Goal: Navigation & Orientation: Find specific page/section

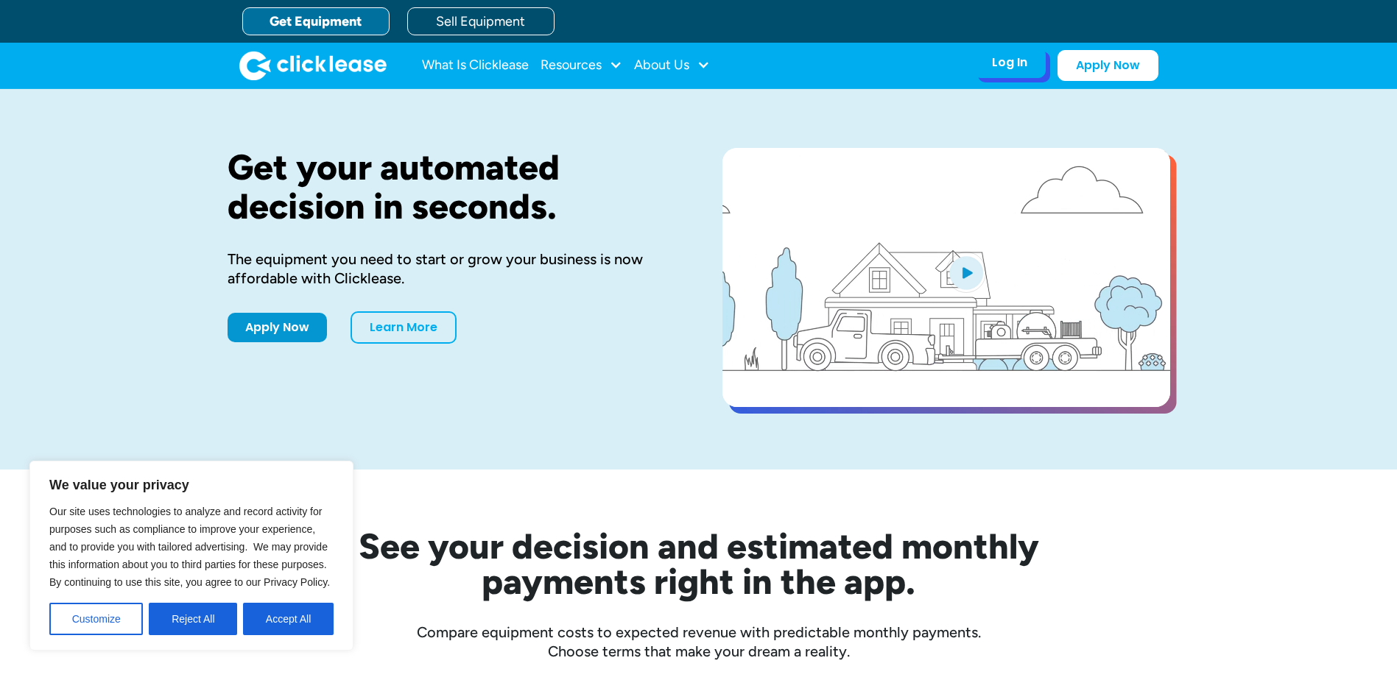
click at [1009, 64] on div "Log In" at bounding box center [1009, 62] width 35 height 15
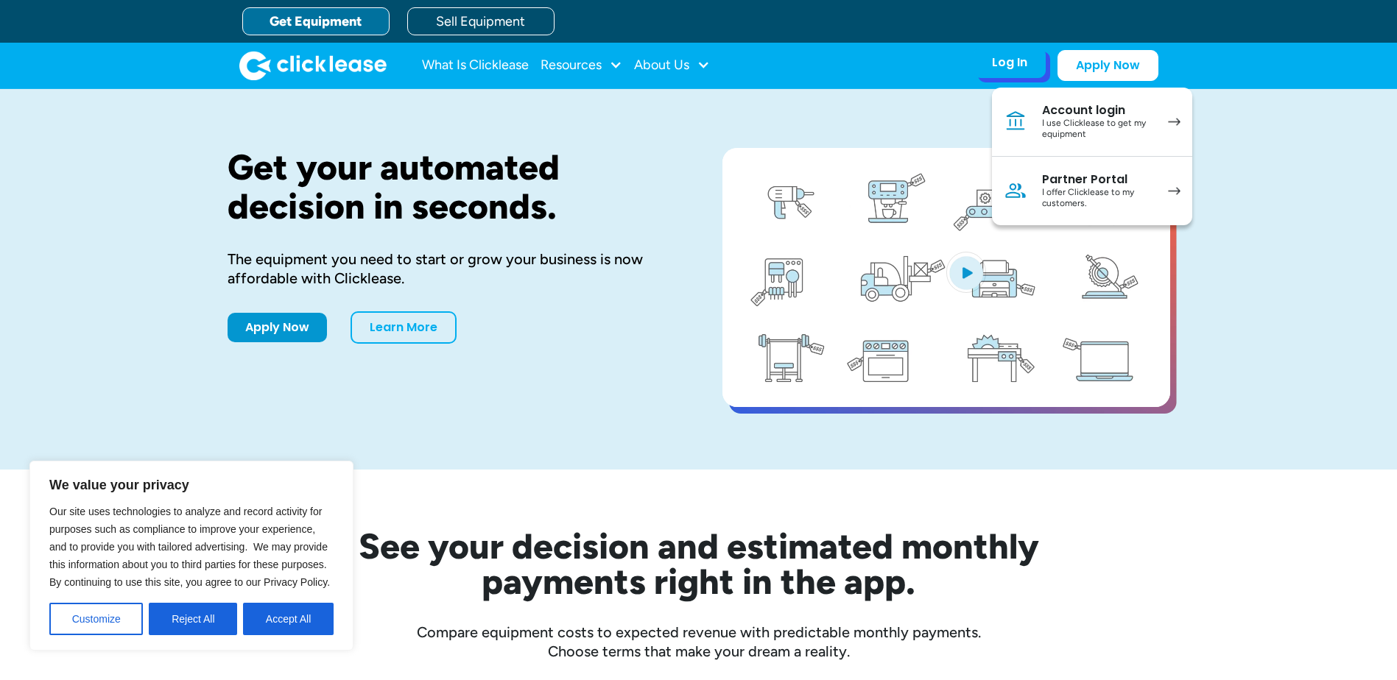
click at [1122, 116] on div "Account login" at bounding box center [1097, 110] width 111 height 15
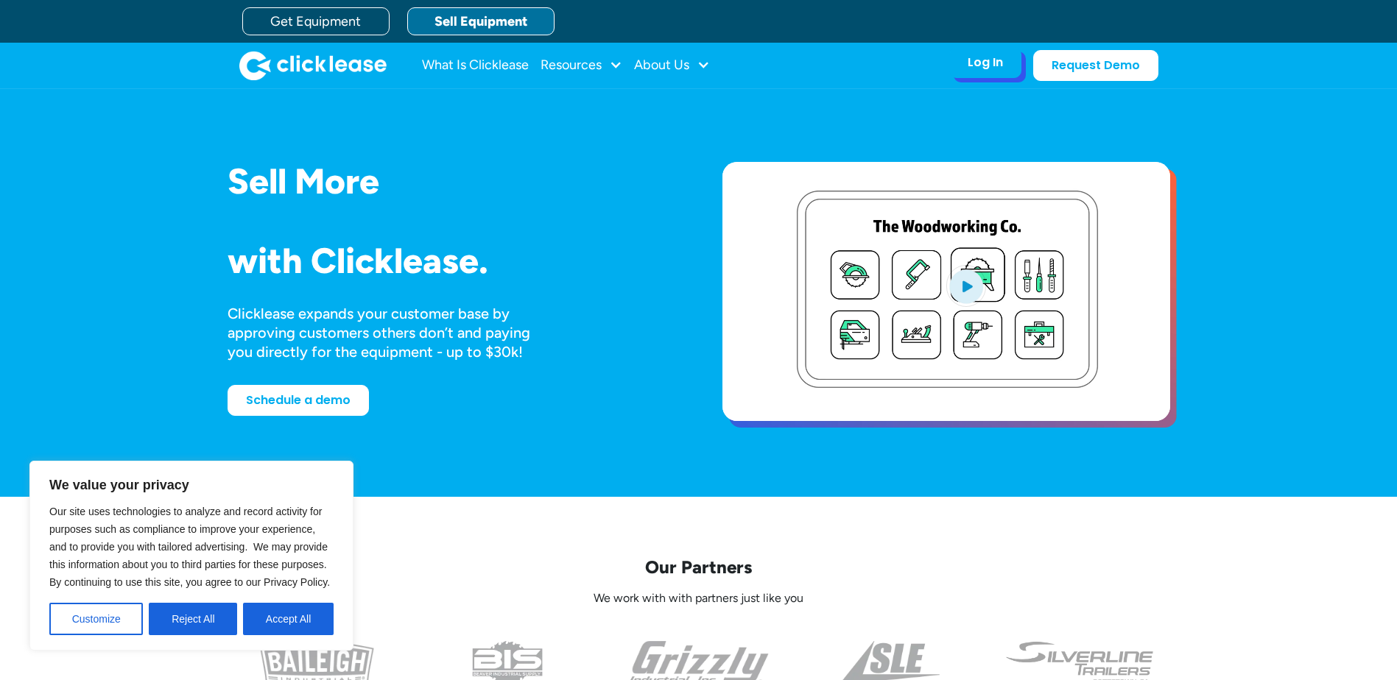
click at [1002, 68] on div "Log In" at bounding box center [985, 62] width 35 height 15
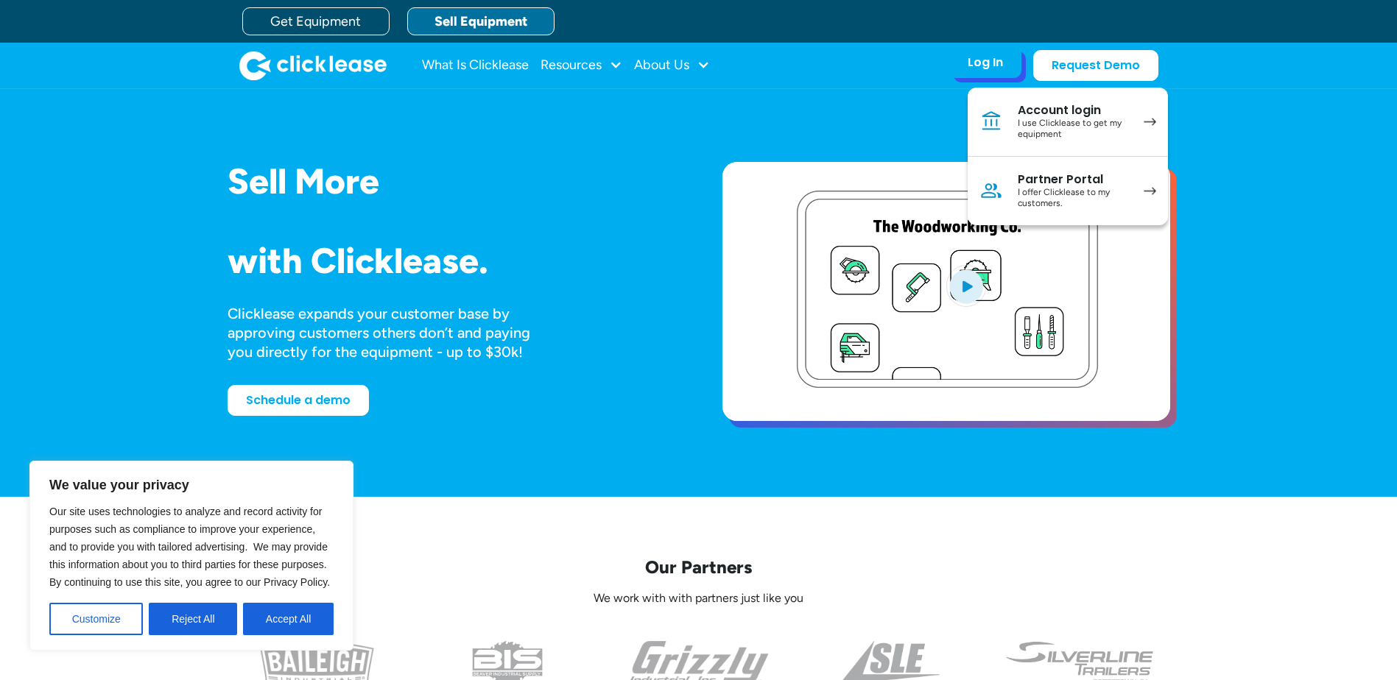
click at [1082, 122] on div "I use Clicklease to get my equipment" at bounding box center [1073, 129] width 111 height 23
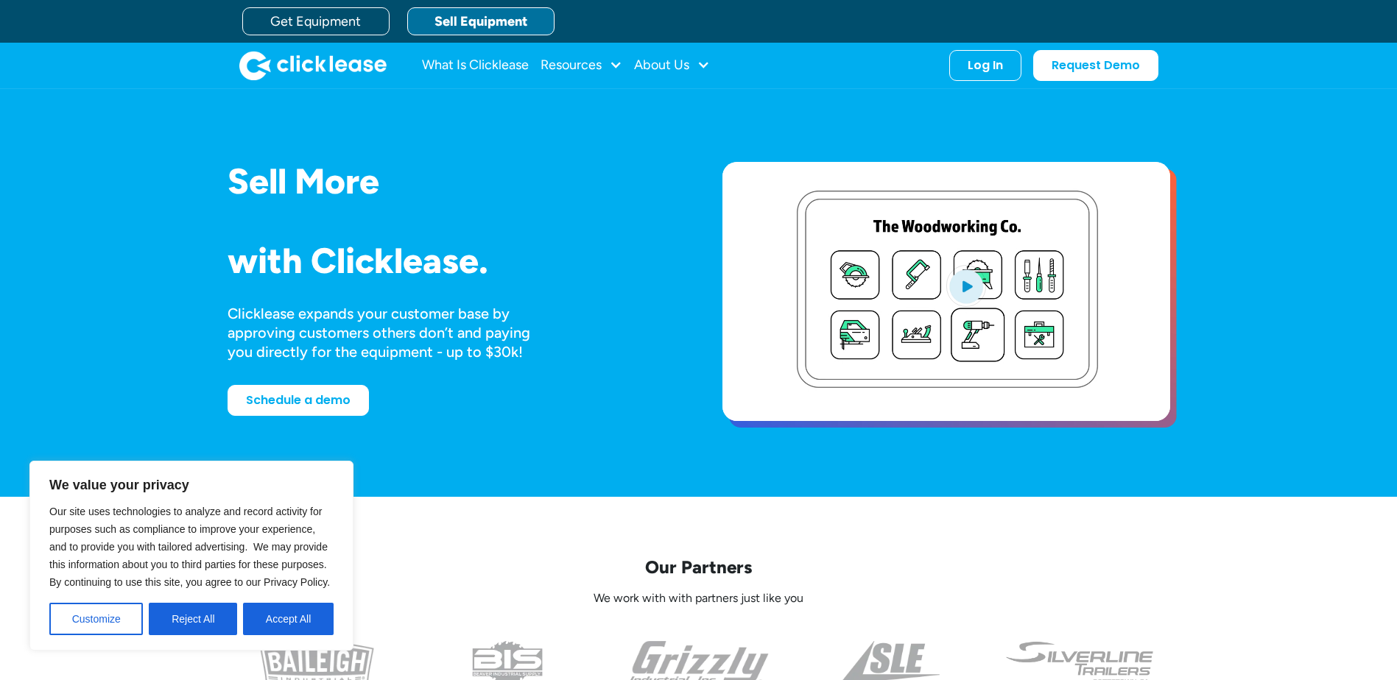
click at [450, 15] on link "Sell Equipment" at bounding box center [480, 21] width 147 height 28
click at [989, 74] on div "Log In Account login I use Clicklease to get my equipment Partner Portal I offe…" at bounding box center [985, 62] width 72 height 31
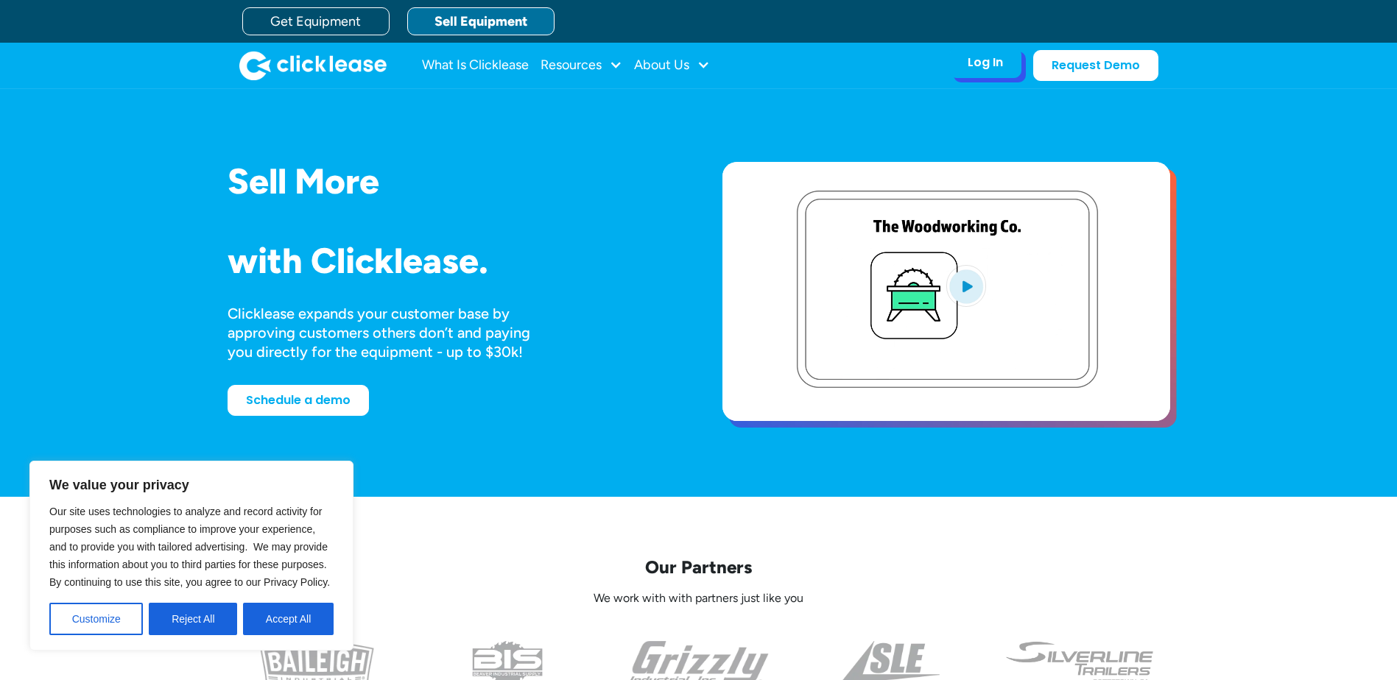
click at [1003, 63] on div "Log In" at bounding box center [985, 62] width 35 height 15
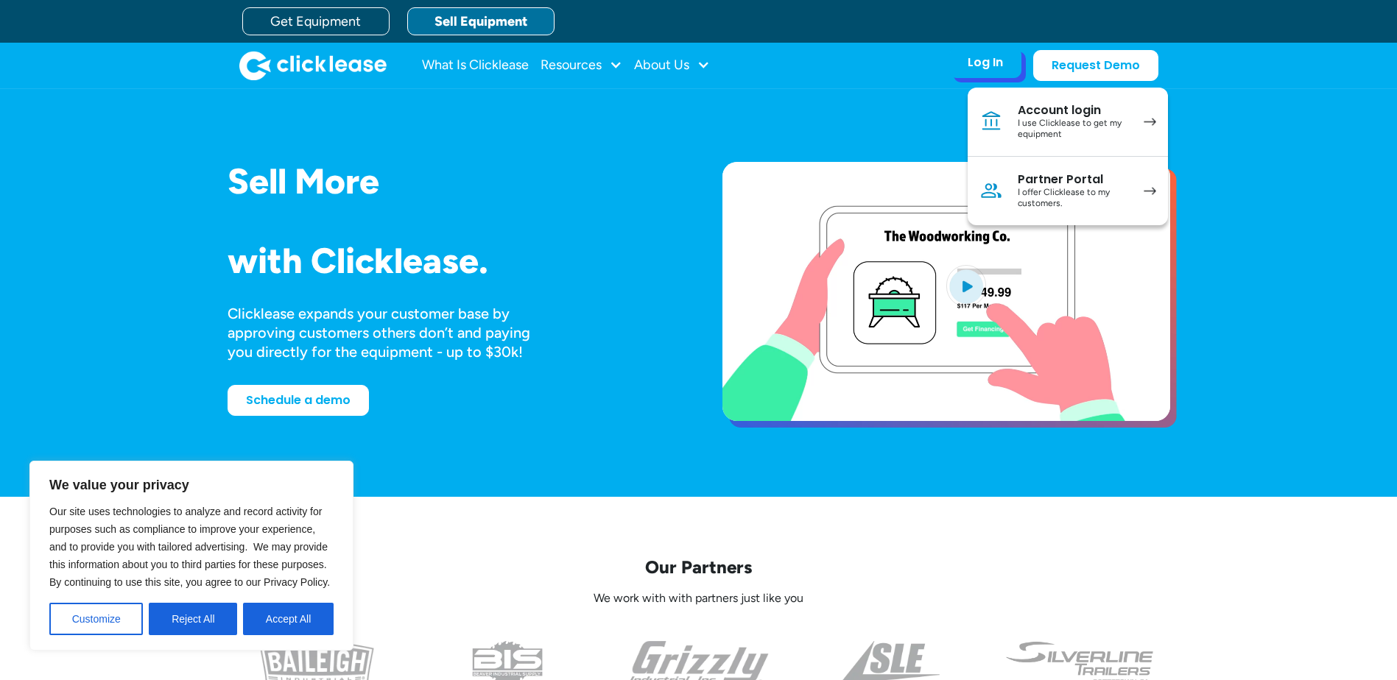
click at [1080, 194] on div "I offer Clicklease to my customers." at bounding box center [1073, 198] width 111 height 23
